Goal: Download file/media

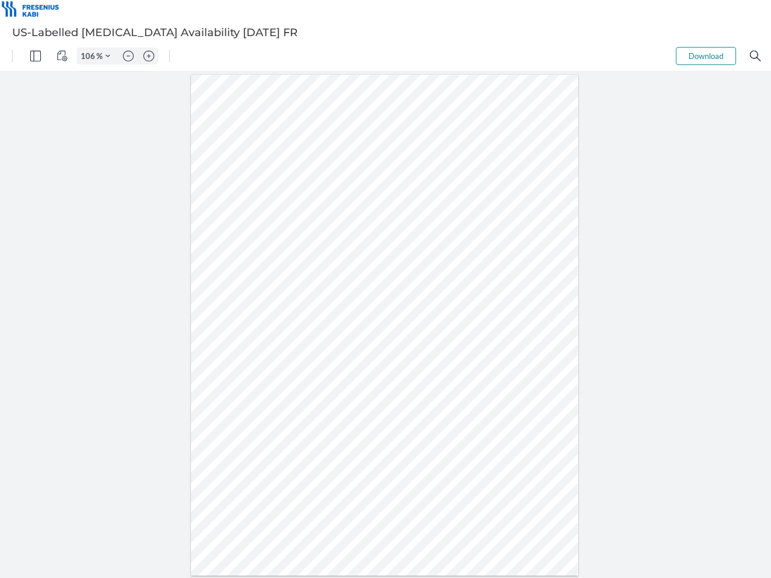
click at [36, 56] on img "Panel" at bounding box center [35, 56] width 11 height 11
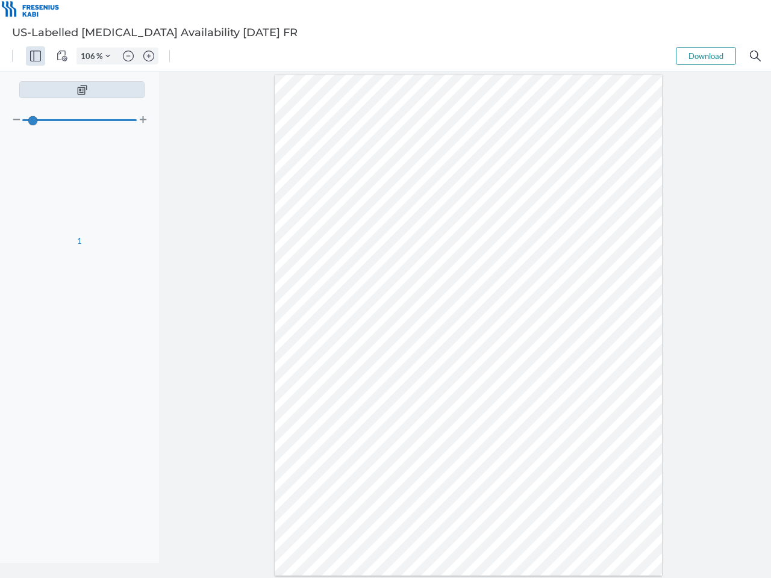
click at [62, 56] on img "View Controls" at bounding box center [62, 56] width 11 height 11
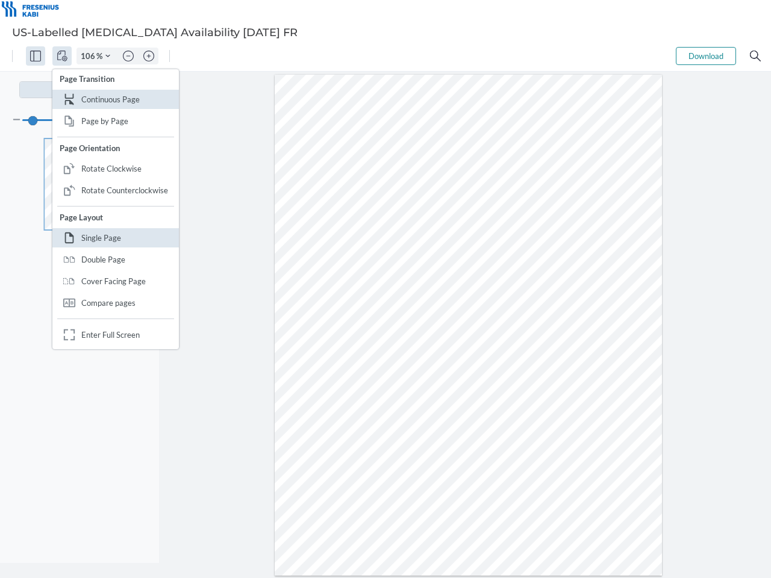
click at [90, 56] on input "106" at bounding box center [86, 56] width 19 height 11
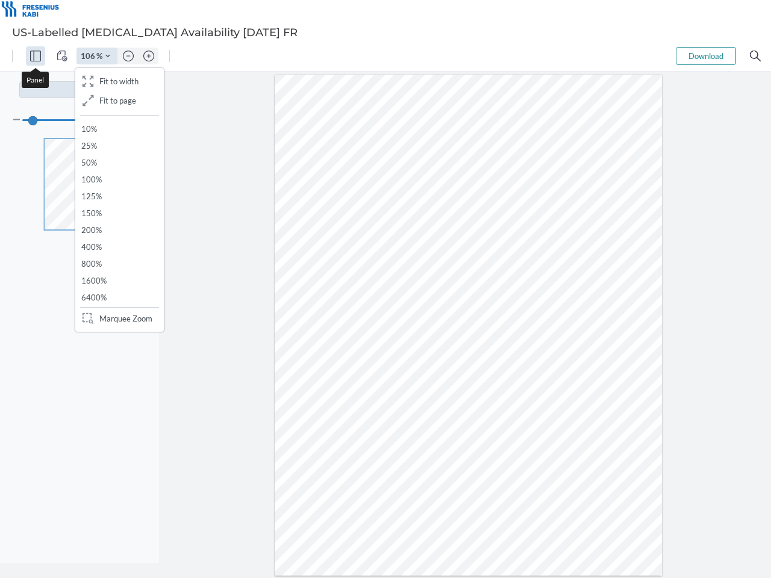
click at [108, 56] on img "Zoom Controls" at bounding box center [107, 56] width 5 height 5
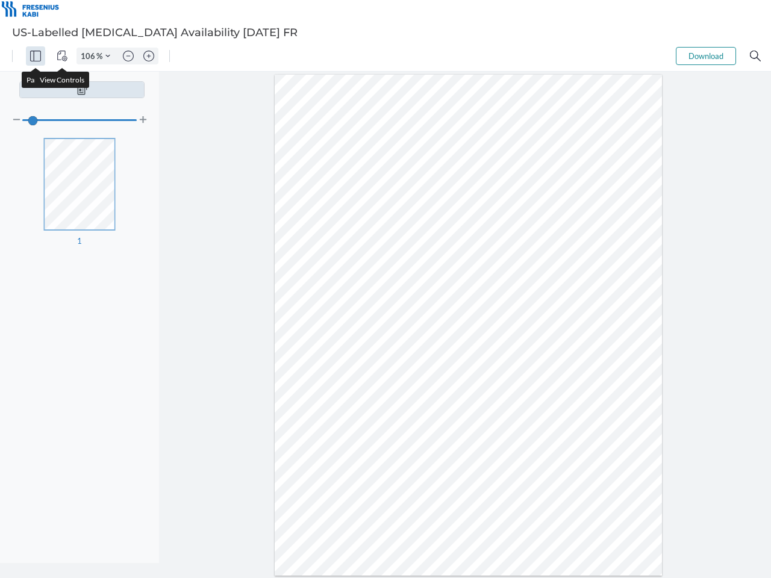
click at [128, 56] on img "Zoom out" at bounding box center [128, 56] width 11 height 11
click at [149, 56] on img "Zoom in" at bounding box center [148, 56] width 11 height 11
type input "106"
click at [706, 56] on button "Download" at bounding box center [706, 56] width 60 height 18
click at [755, 56] on img "Search" at bounding box center [755, 56] width 11 height 11
